Goal: Navigation & Orientation: Understand site structure

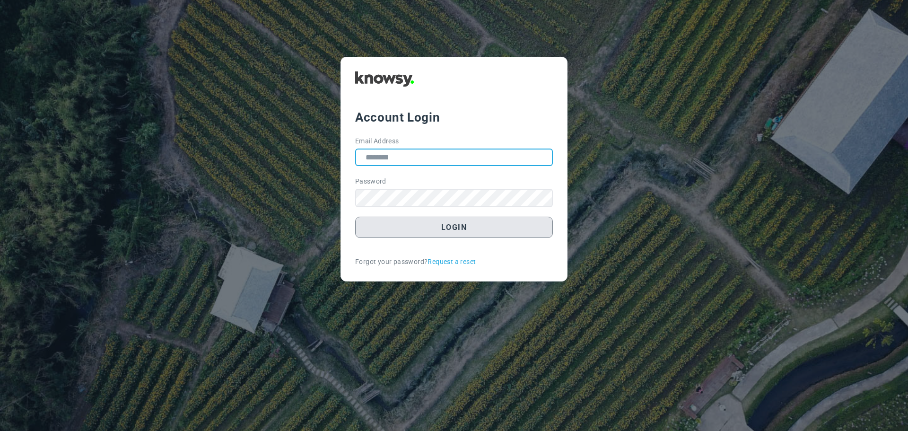
type input "**********"
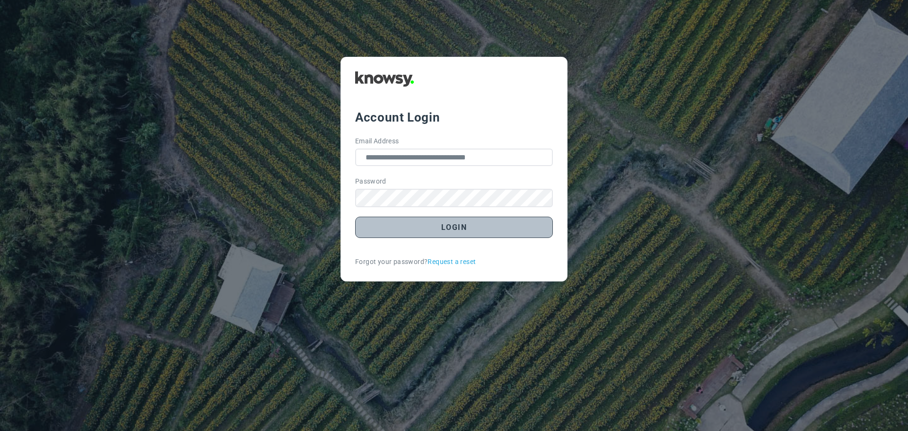
click at [458, 226] on button "Login" at bounding box center [454, 227] width 198 height 21
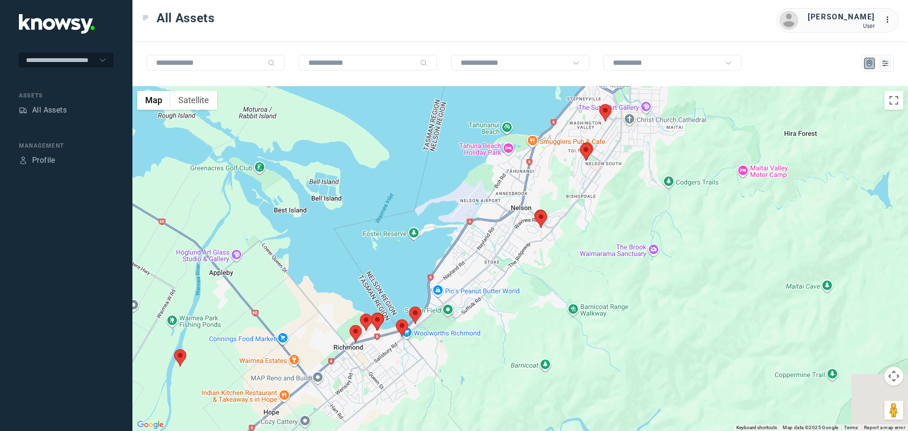
drag, startPoint x: 579, startPoint y: 331, endPoint x: 596, endPoint y: 204, distance: 128.9
click at [596, 204] on div at bounding box center [519, 258] width 775 height 345
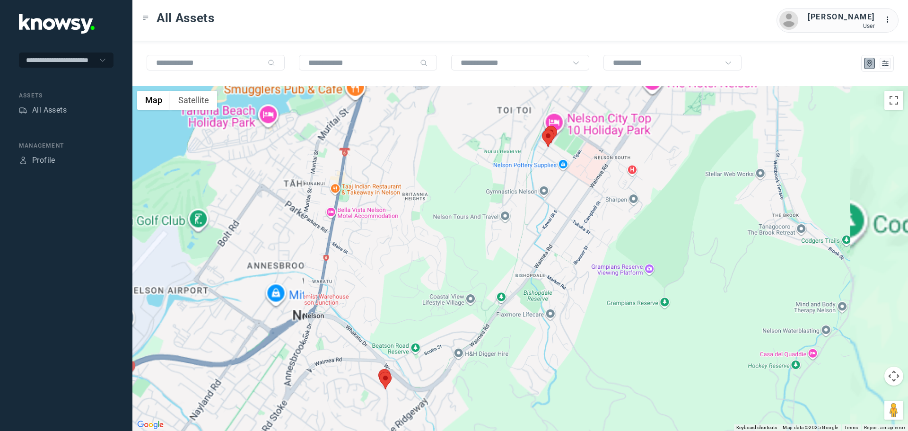
drag, startPoint x: 599, startPoint y: 259, endPoint x: 564, endPoint y: 362, distance: 109.0
click at [564, 362] on div at bounding box center [519, 258] width 775 height 345
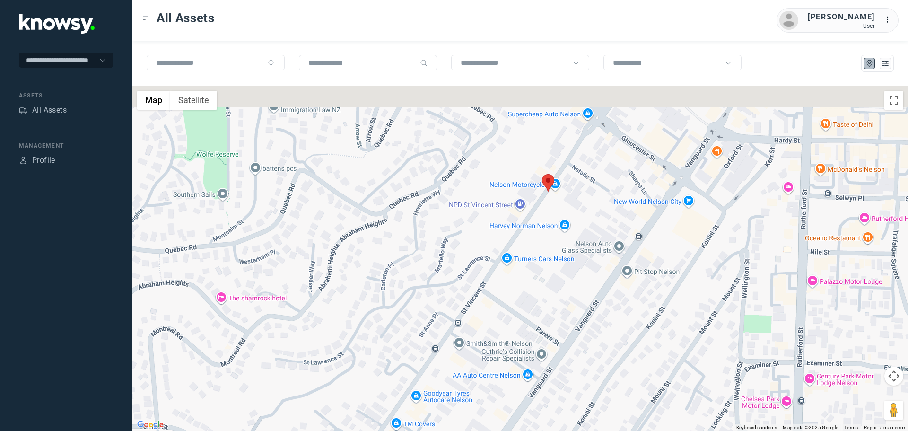
drag, startPoint x: 502, startPoint y: 265, endPoint x: 499, endPoint y: 367, distance: 102.2
click at [499, 367] on div at bounding box center [519, 258] width 775 height 345
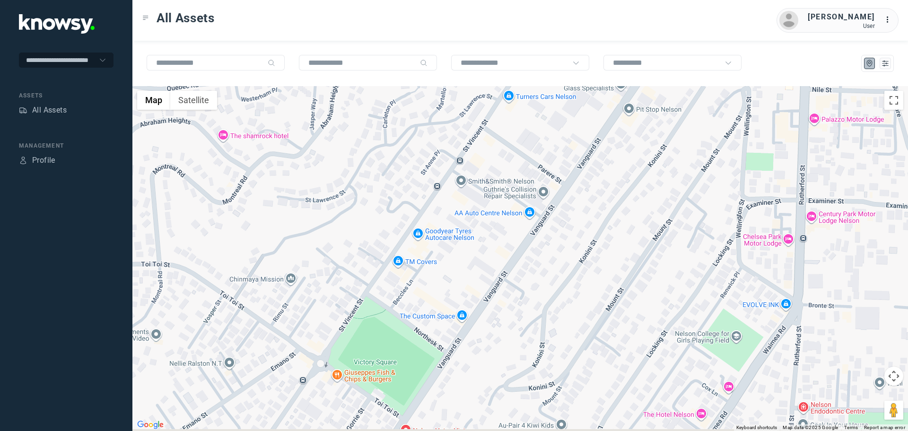
drag, startPoint x: 509, startPoint y: 259, endPoint x: 509, endPoint y: 211, distance: 47.3
click at [539, 140] on div at bounding box center [519, 258] width 775 height 345
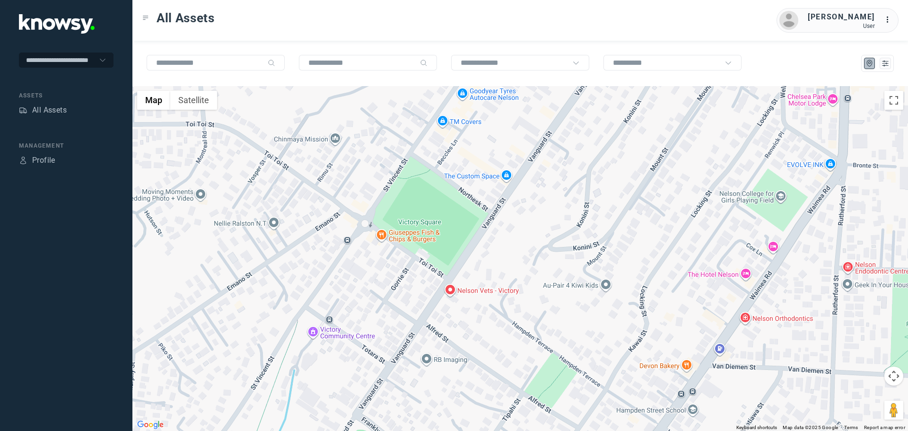
drag, startPoint x: 431, startPoint y: 333, endPoint x: 559, endPoint y: 130, distance: 240.2
click at [559, 130] on div at bounding box center [519, 258] width 775 height 345
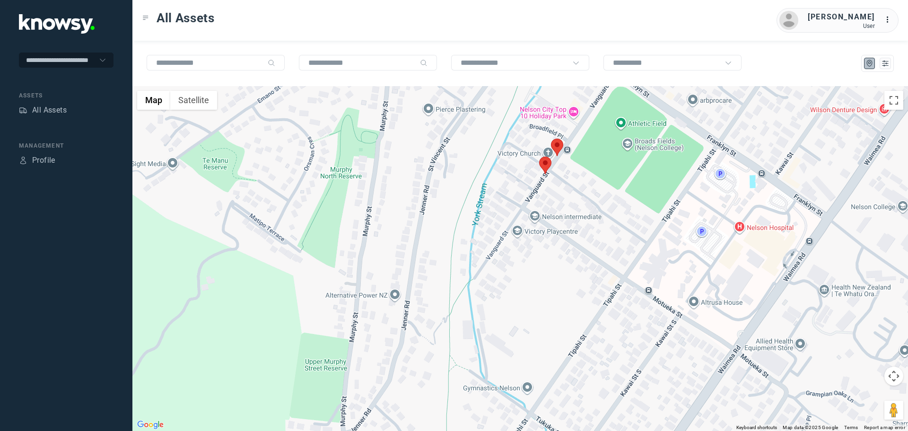
drag, startPoint x: 544, startPoint y: 223, endPoint x: 646, endPoint y: 89, distance: 168.7
click at [646, 89] on div at bounding box center [519, 258] width 775 height 345
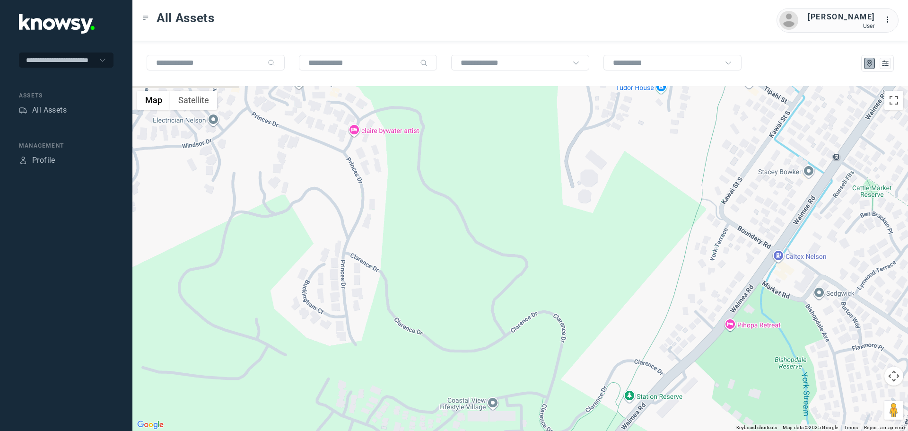
drag, startPoint x: 546, startPoint y: 254, endPoint x: 634, endPoint y: 127, distance: 154.4
click at [634, 127] on div at bounding box center [519, 258] width 775 height 345
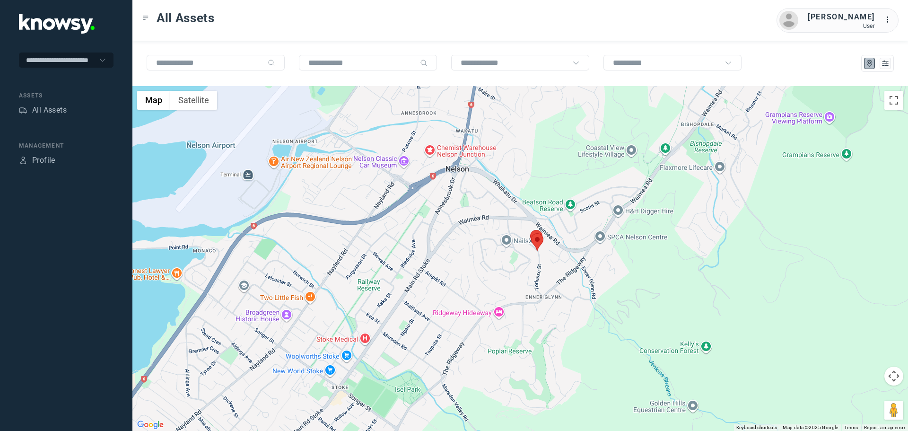
click at [577, 246] on div at bounding box center [519, 258] width 775 height 345
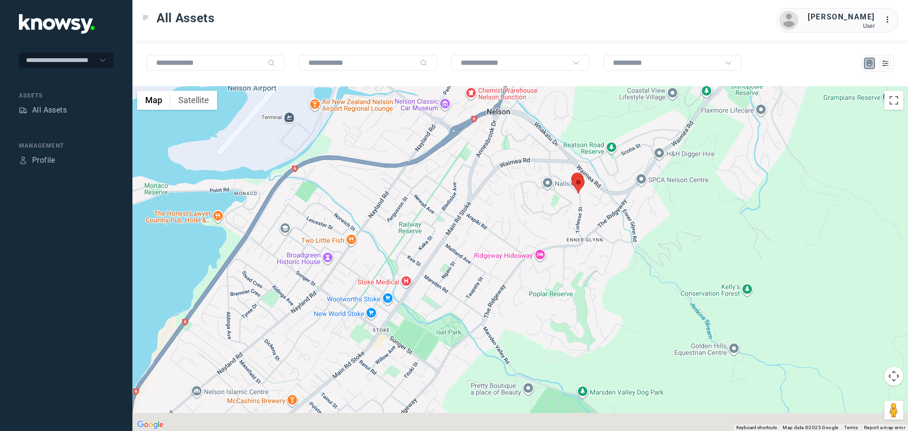
drag, startPoint x: 418, startPoint y: 309, endPoint x: 567, endPoint y: 132, distance: 231.5
click at [567, 132] on div at bounding box center [519, 258] width 775 height 345
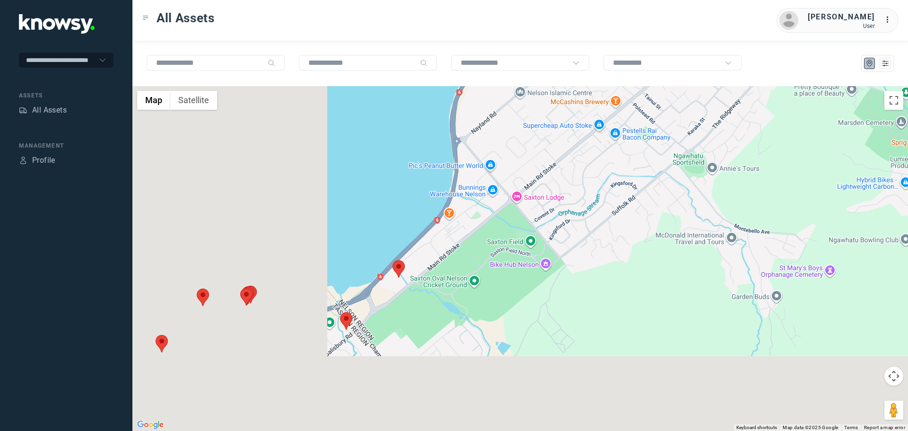
drag, startPoint x: 403, startPoint y: 286, endPoint x: 612, endPoint y: 119, distance: 267.8
click at [612, 119] on div at bounding box center [519, 258] width 775 height 345
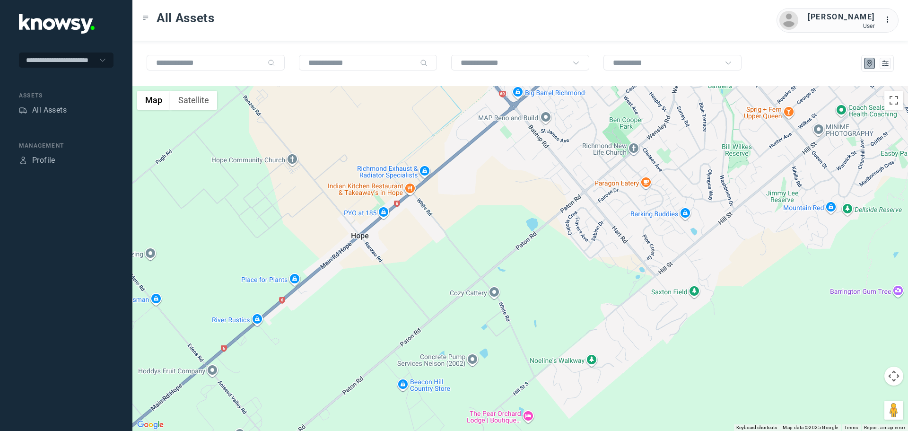
drag, startPoint x: 496, startPoint y: 187, endPoint x: 427, endPoint y: 232, distance: 82.5
click at [427, 232] on div at bounding box center [519, 258] width 775 height 345
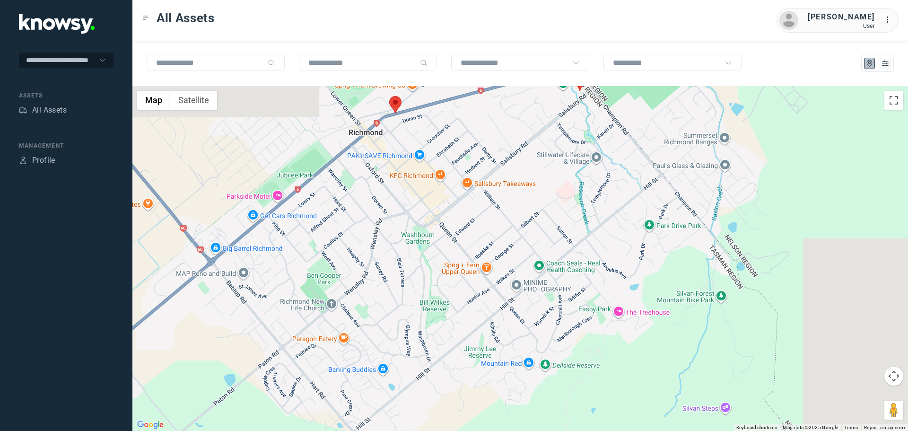
drag, startPoint x: 541, startPoint y: 268, endPoint x: 424, endPoint y: 305, distance: 122.9
click at [424, 305] on div at bounding box center [519, 258] width 775 height 345
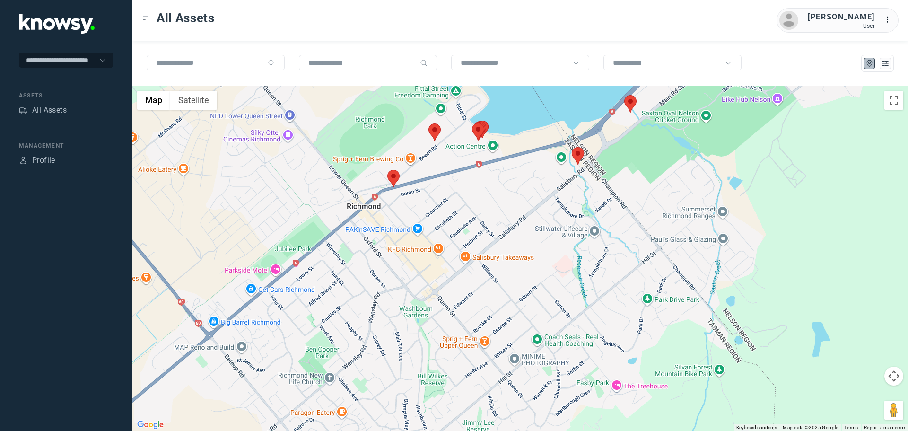
drag, startPoint x: 438, startPoint y: 227, endPoint x: 436, endPoint y: 302, distance: 74.7
click at [436, 302] on div at bounding box center [519, 258] width 775 height 345
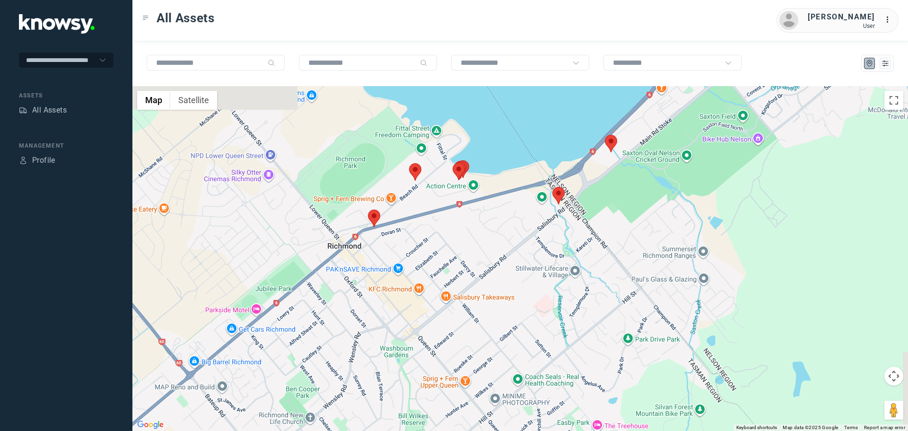
drag, startPoint x: 490, startPoint y: 209, endPoint x: 479, endPoint y: 229, distance: 22.5
click at [479, 229] on div at bounding box center [519, 258] width 775 height 345
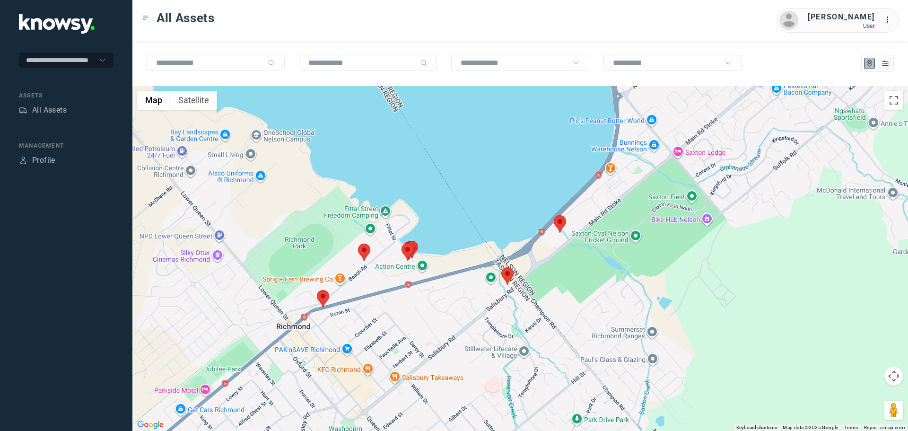
drag, startPoint x: 640, startPoint y: 212, endPoint x: 587, endPoint y: 296, distance: 98.8
click at [587, 296] on div at bounding box center [519, 258] width 775 height 345
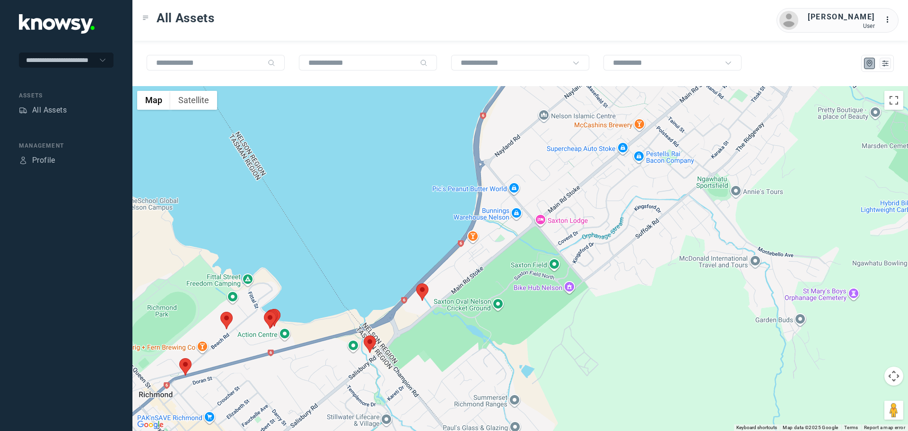
drag, startPoint x: 470, startPoint y: 308, endPoint x: 332, endPoint y: 377, distance: 154.4
click at [331, 378] on div at bounding box center [519, 258] width 775 height 345
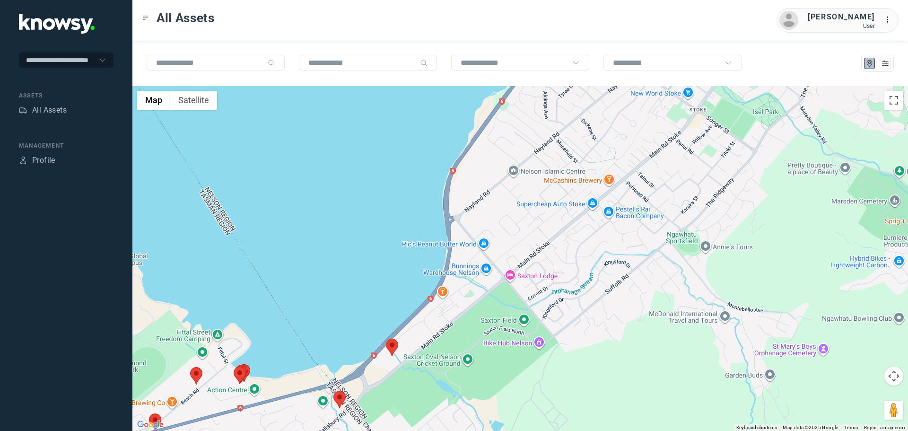
drag, startPoint x: 543, startPoint y: 177, endPoint x: 485, endPoint y: 268, distance: 107.4
click at [485, 268] on div at bounding box center [519, 258] width 775 height 345
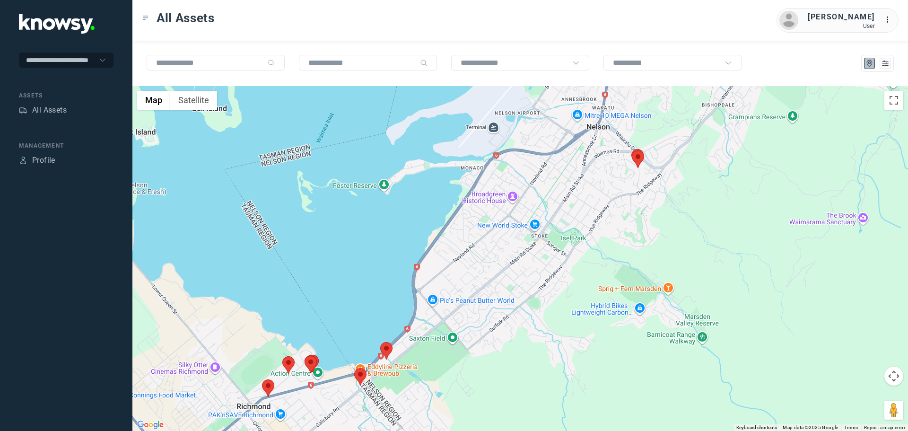
drag, startPoint x: 519, startPoint y: 265, endPoint x: 571, endPoint y: 192, distance: 89.8
click at [571, 192] on div at bounding box center [519, 258] width 775 height 345
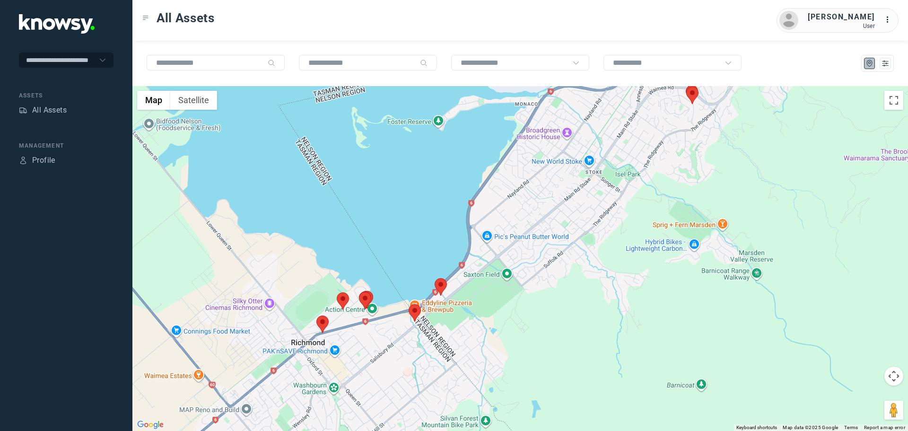
drag, startPoint x: 371, startPoint y: 361, endPoint x: 392, endPoint y: 337, distance: 31.5
click at [392, 337] on div at bounding box center [519, 258] width 775 height 345
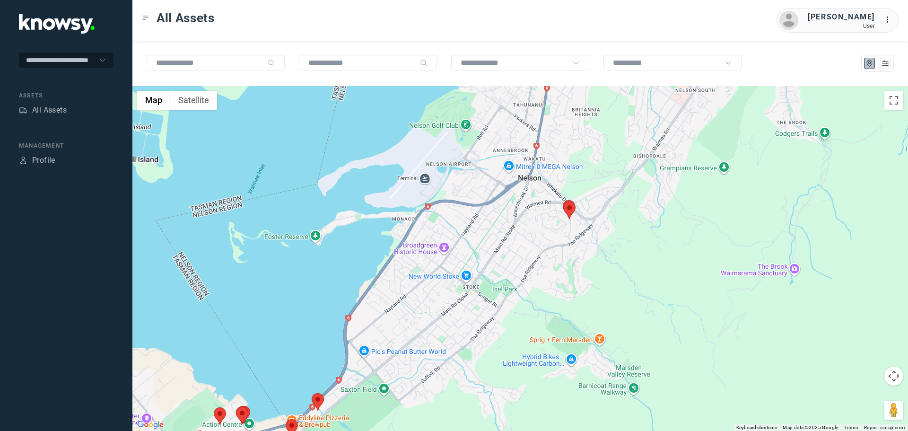
drag, startPoint x: 558, startPoint y: 198, endPoint x: 419, endPoint y: 321, distance: 185.3
click at [419, 321] on div at bounding box center [519, 258] width 775 height 345
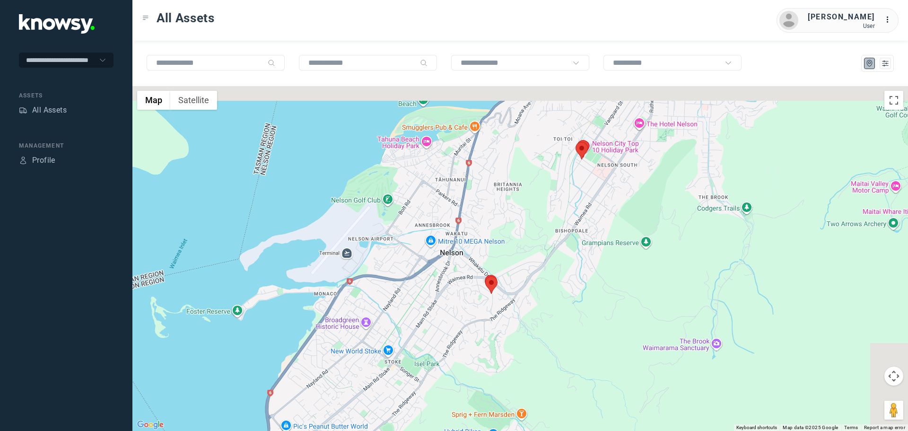
drag, startPoint x: 521, startPoint y: 239, endPoint x: 458, endPoint y: 308, distance: 93.4
click at [458, 308] on div at bounding box center [519, 258] width 775 height 345
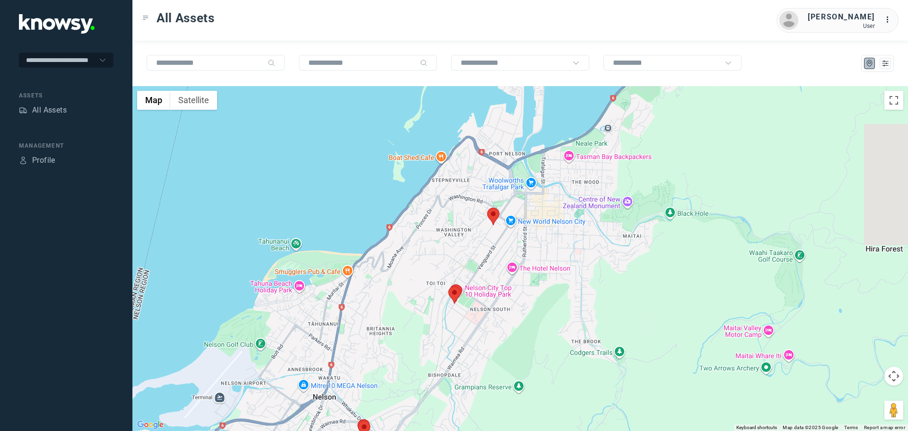
drag, startPoint x: 525, startPoint y: 204, endPoint x: 405, endPoint y: 307, distance: 157.9
click at [405, 307] on div at bounding box center [519, 258] width 775 height 345
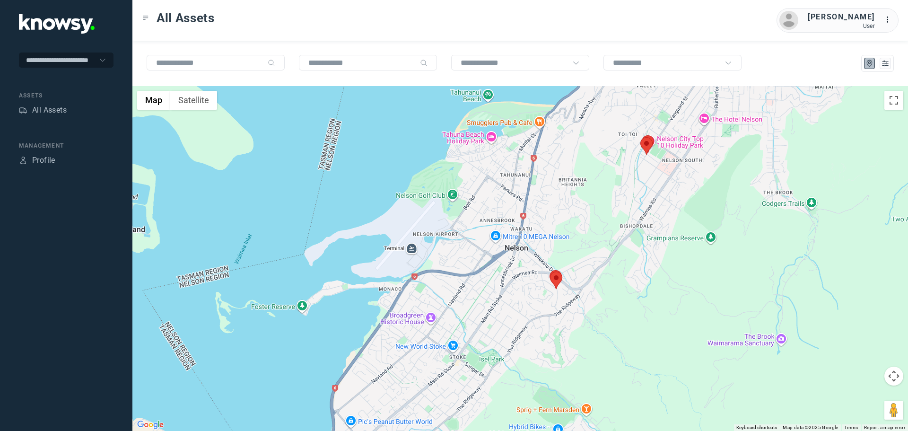
drag, startPoint x: 579, startPoint y: 158, endPoint x: 585, endPoint y: 151, distance: 9.0
click at [585, 151] on div at bounding box center [519, 258] width 775 height 345
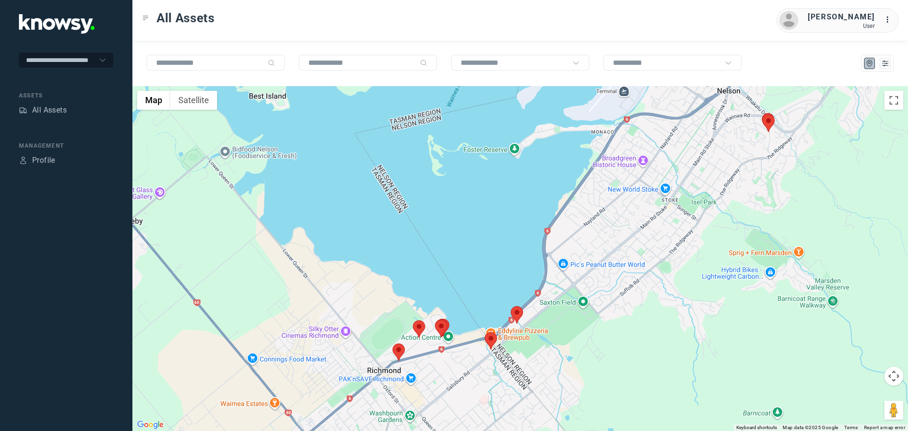
drag, startPoint x: 376, startPoint y: 312, endPoint x: 584, endPoint y: 159, distance: 257.7
click at [584, 159] on div at bounding box center [519, 258] width 775 height 345
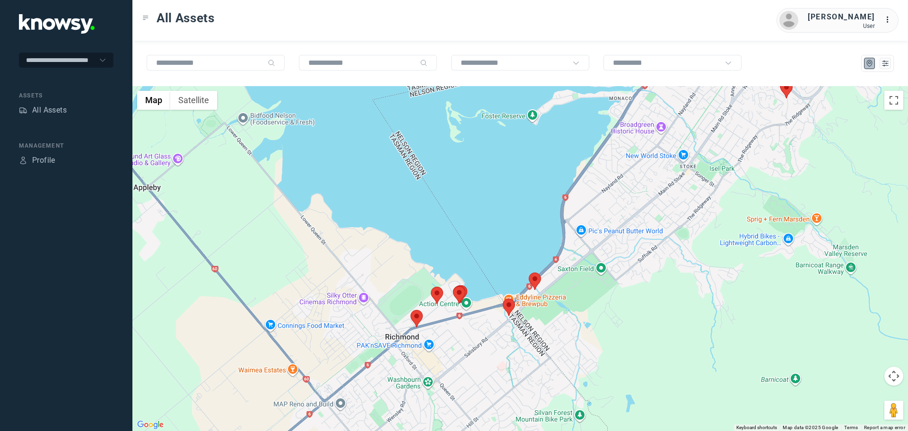
drag, startPoint x: 449, startPoint y: 338, endPoint x: 469, endPoint y: 224, distance: 115.7
click at [469, 224] on div at bounding box center [519, 258] width 775 height 345
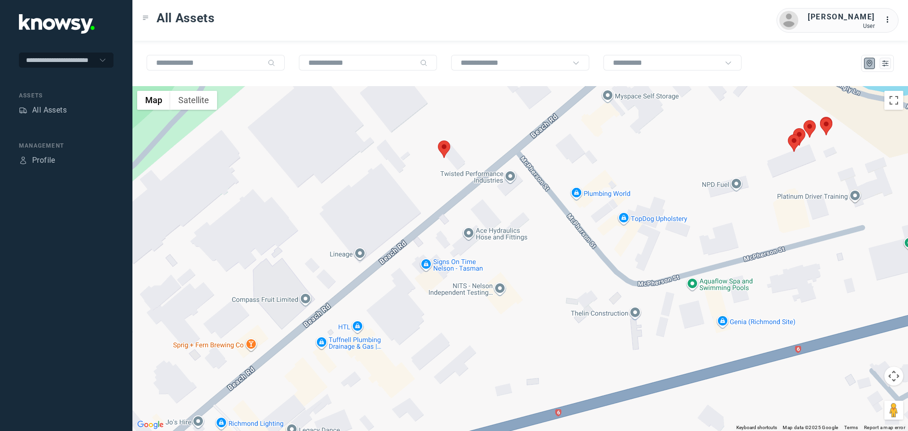
click at [438, 140] on area at bounding box center [438, 140] width 0 height 0
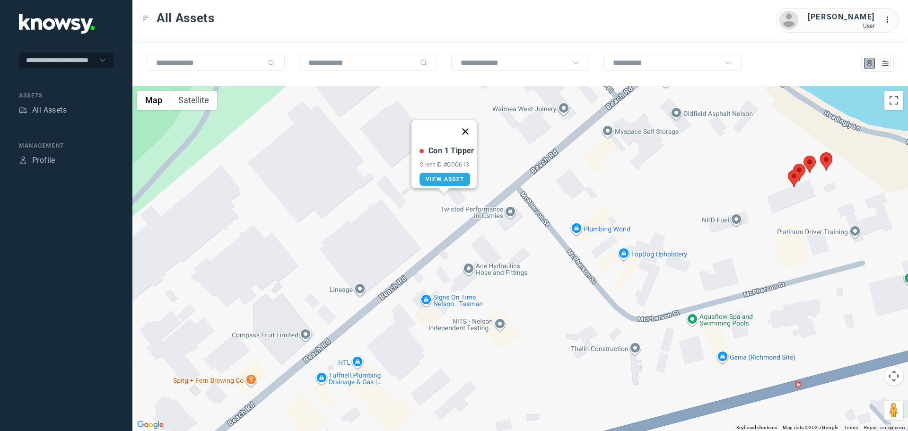
click at [469, 124] on button "Close" at bounding box center [465, 131] width 23 height 23
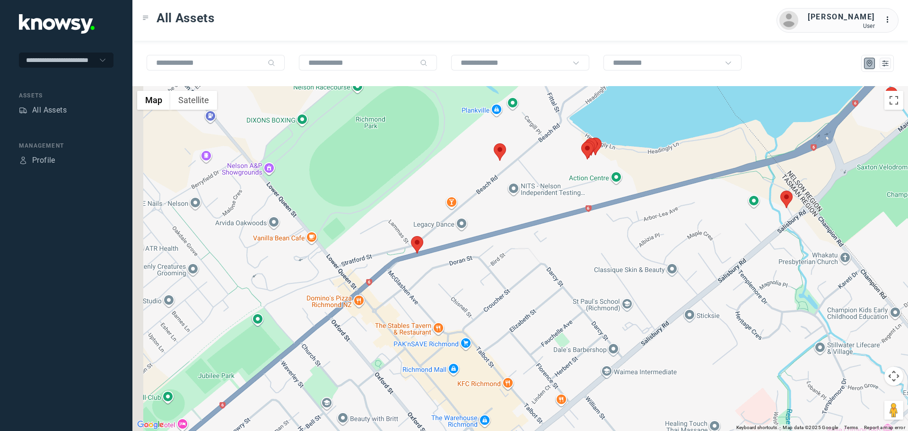
drag, startPoint x: 447, startPoint y: 340, endPoint x: 495, endPoint y: 234, distance: 116.6
click at [495, 234] on div at bounding box center [519, 258] width 775 height 345
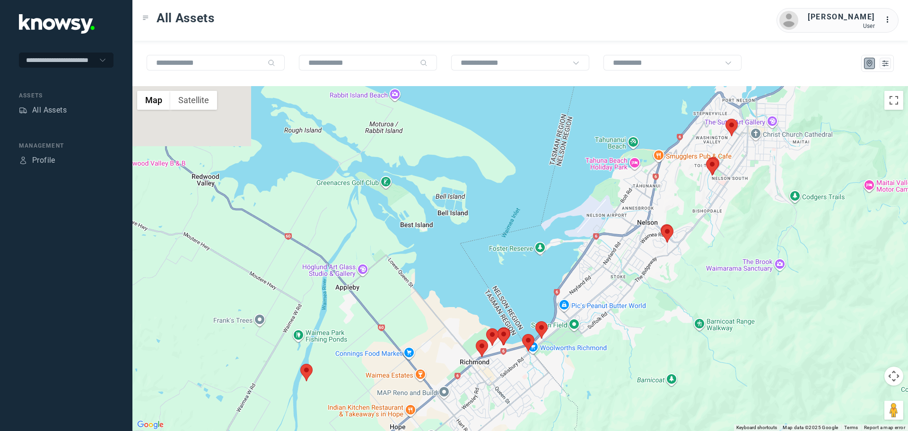
drag, startPoint x: 532, startPoint y: 308, endPoint x: 545, endPoint y: 386, distance: 79.1
click at [545, 386] on div at bounding box center [519, 258] width 775 height 345
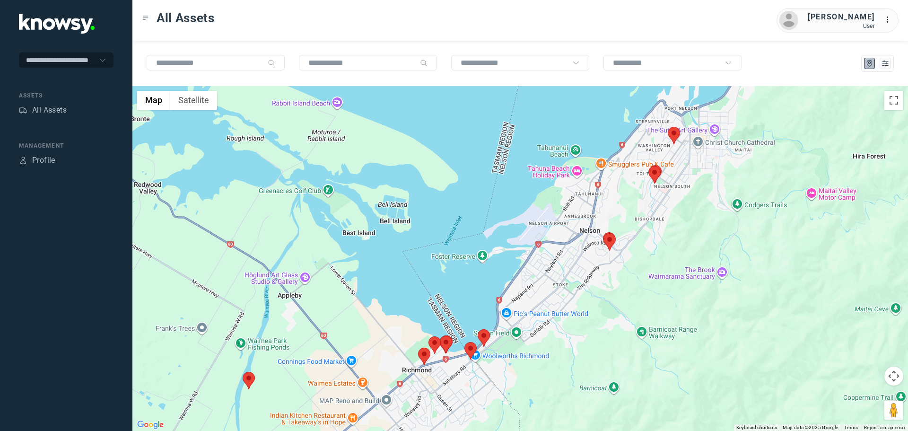
drag, startPoint x: 624, startPoint y: 329, endPoint x: 561, endPoint y: 336, distance: 63.8
click at [561, 336] on div at bounding box center [519, 258] width 775 height 345
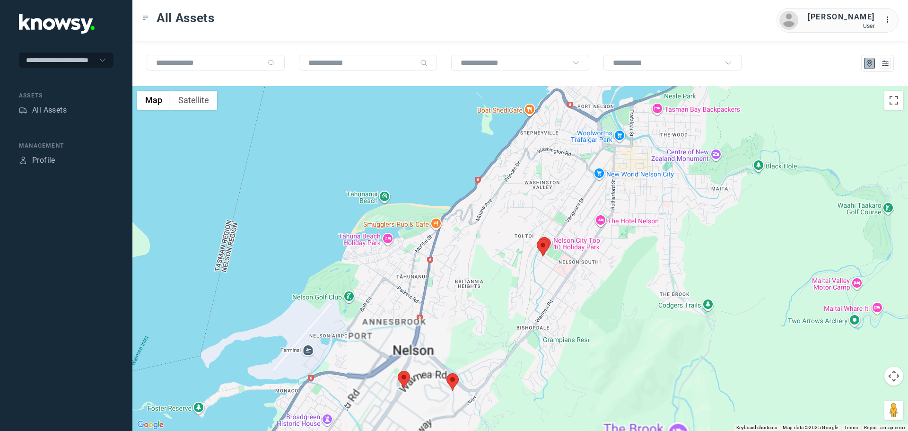
drag, startPoint x: 573, startPoint y: 356, endPoint x: 594, endPoint y: 208, distance: 149.5
click at [594, 208] on div at bounding box center [519, 258] width 775 height 345
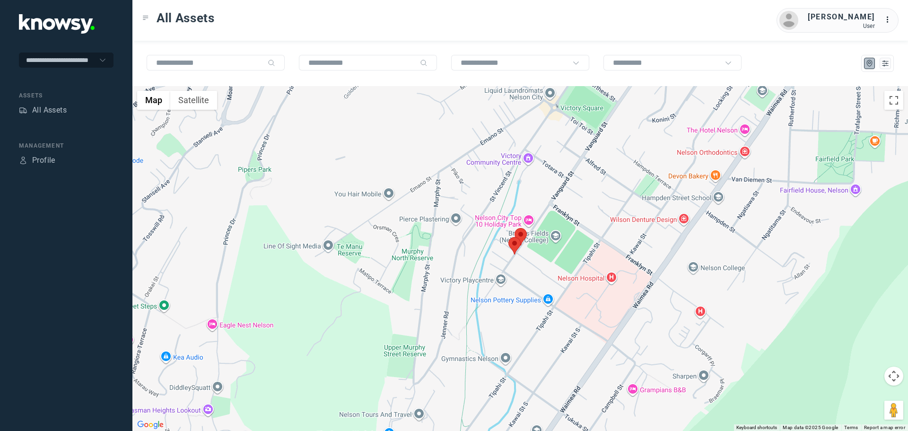
drag, startPoint x: 496, startPoint y: 127, endPoint x: 499, endPoint y: 256, distance: 129.6
click at [499, 256] on div at bounding box center [519, 258] width 775 height 345
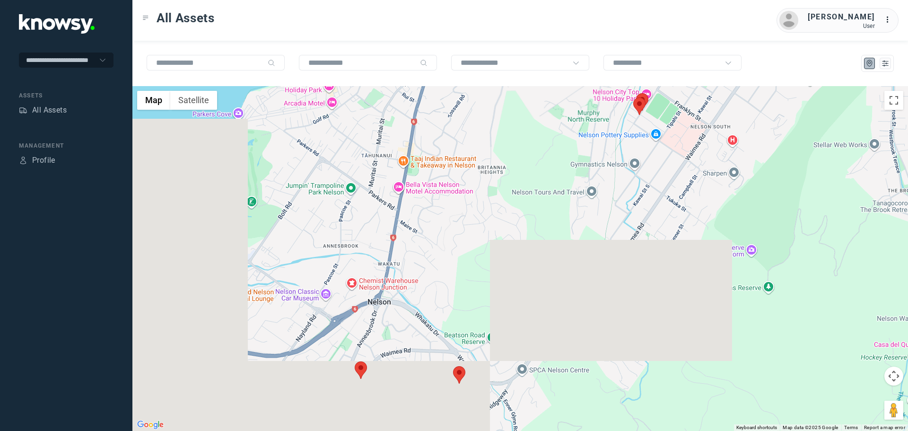
drag, startPoint x: 438, startPoint y: 301, endPoint x: 568, endPoint y: 95, distance: 243.1
click at [568, 95] on div at bounding box center [519, 258] width 775 height 345
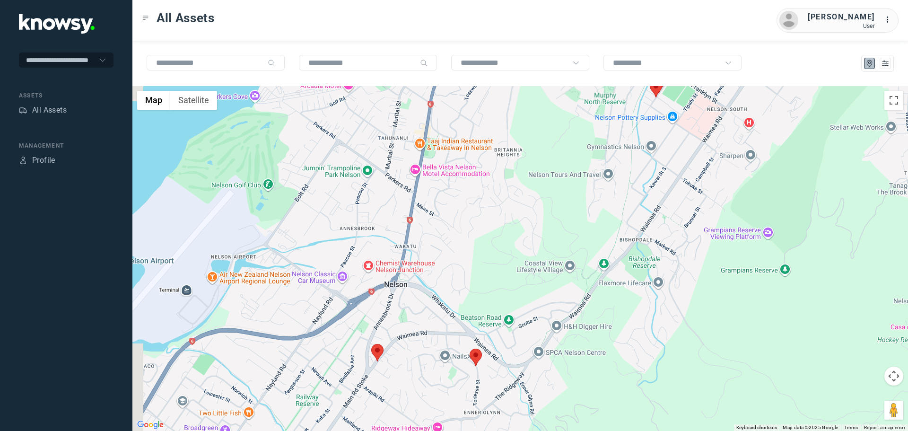
drag, startPoint x: 438, startPoint y: 217, endPoint x: 524, endPoint y: 129, distance: 123.1
click at [524, 129] on div at bounding box center [519, 258] width 775 height 345
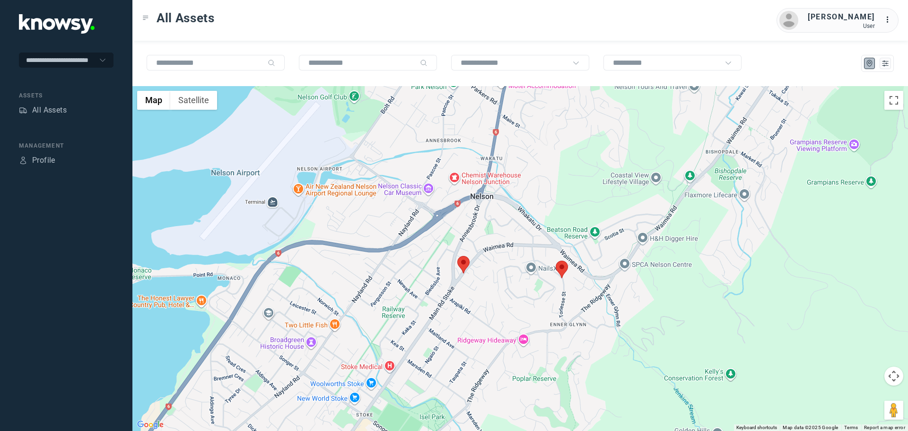
click at [457, 256] on area at bounding box center [457, 256] width 0 height 0
click at [485, 207] on button "Close" at bounding box center [491, 211] width 23 height 23
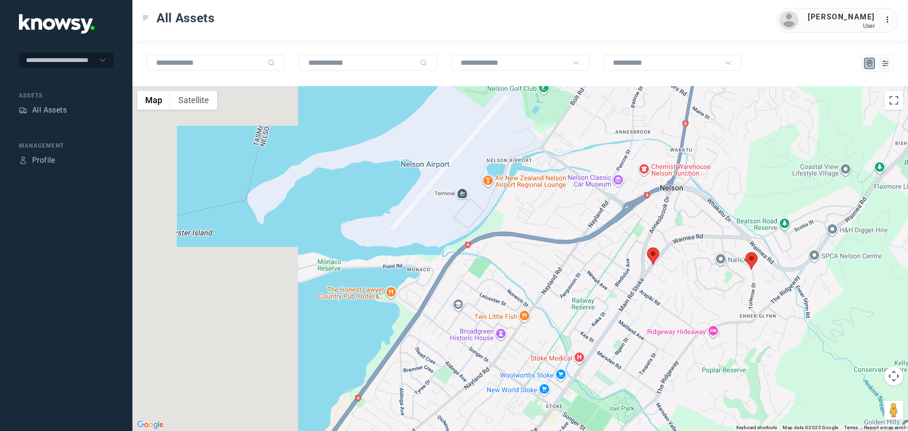
drag, startPoint x: 465, startPoint y: 238, endPoint x: 595, endPoint y: 226, distance: 130.6
click at [595, 226] on div "To navigate, press the arrow keys." at bounding box center [519, 258] width 775 height 345
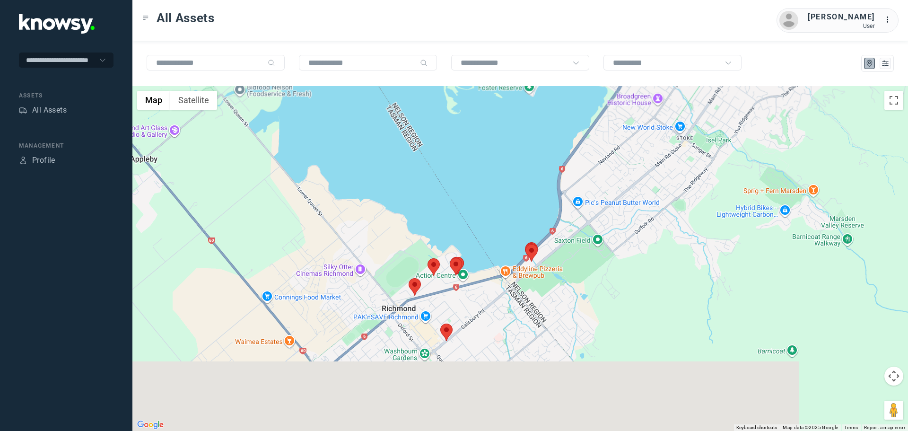
drag, startPoint x: 614, startPoint y: 256, endPoint x: 510, endPoint y: 72, distance: 211.3
click at [510, 72] on div "← Move left → Move right ↑ Move up ↓ Move down + Zoom in - Zoom out Home Jump l…" at bounding box center [519, 236] width 775 height 390
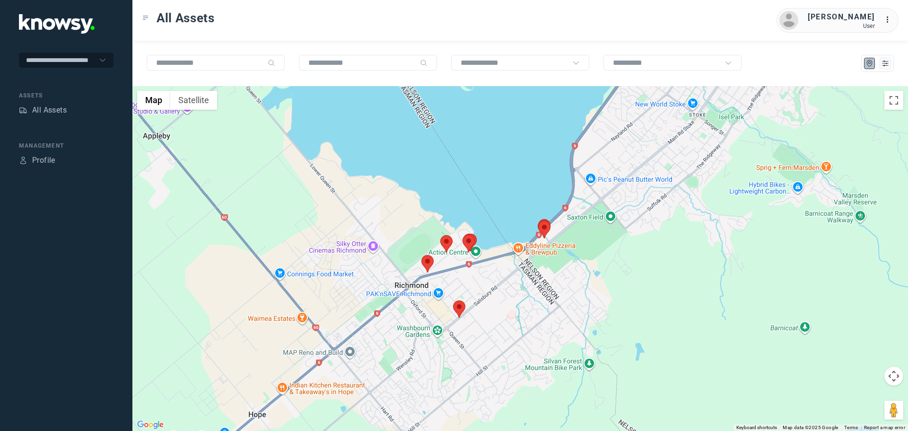
click at [494, 291] on div at bounding box center [519, 258] width 775 height 345
click at [453, 299] on area at bounding box center [453, 299] width 0 height 0
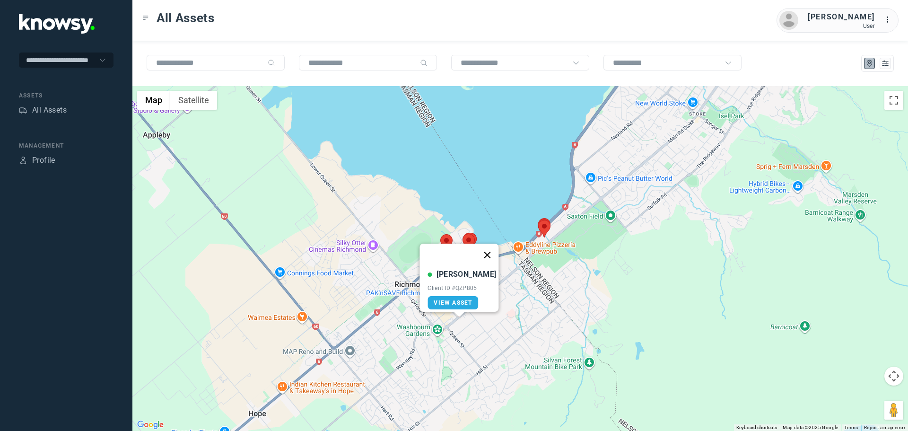
click at [483, 247] on button "Close" at bounding box center [487, 255] width 23 height 23
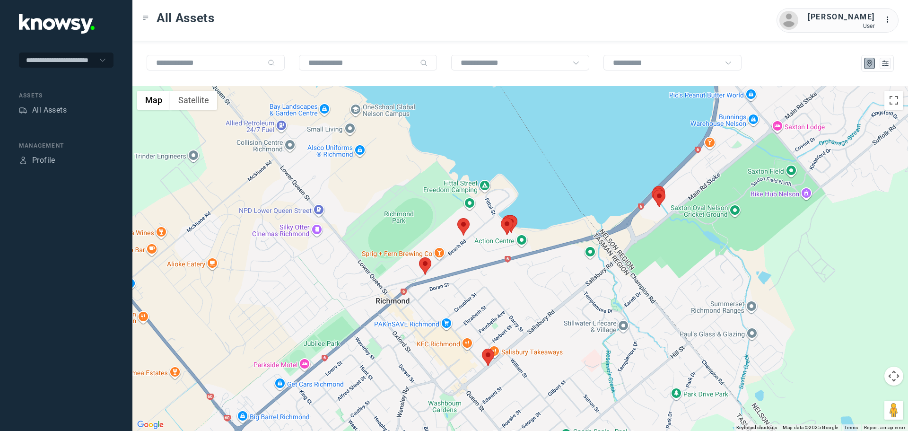
click at [419, 257] on area at bounding box center [419, 257] width 0 height 0
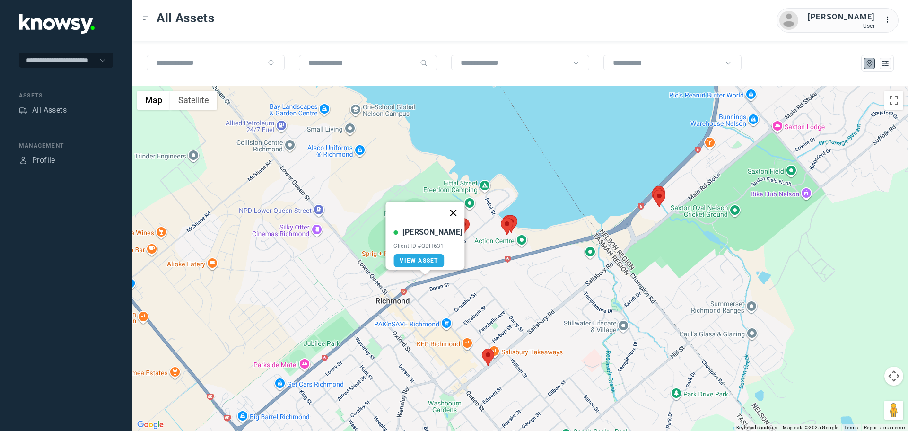
click at [447, 206] on button "Close" at bounding box center [453, 212] width 23 height 23
